Goal: Transaction & Acquisition: Download file/media

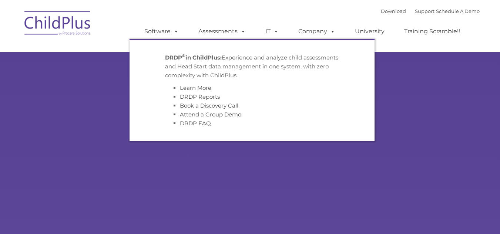
type input ""
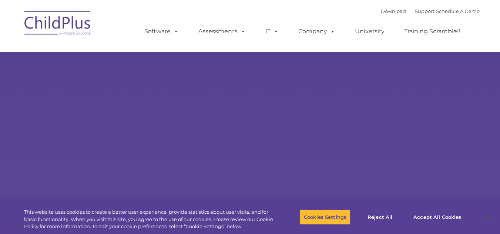
select select "MEDIUM"
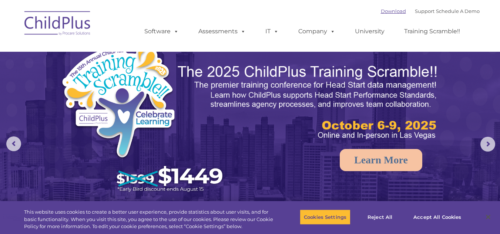
click at [389, 11] on link "Download" at bounding box center [393, 11] width 25 height 6
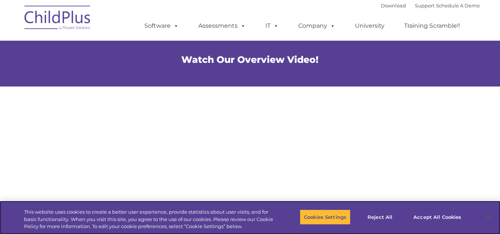
scroll to position [746, 0]
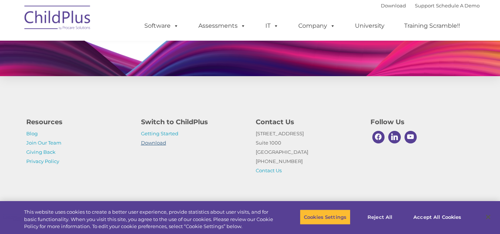
click at [157, 140] on link "Download" at bounding box center [153, 143] width 25 height 6
